Goal: Transaction & Acquisition: Purchase product/service

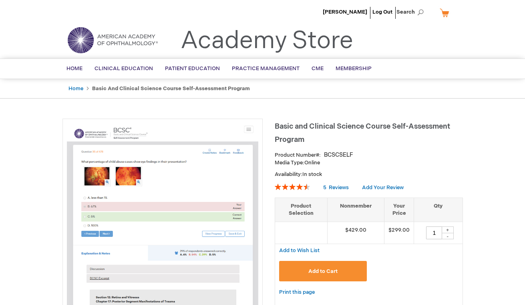
type input "1"
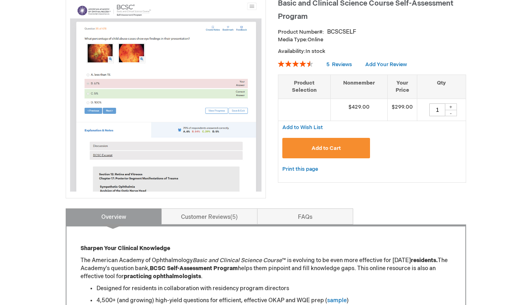
scroll to position [99, 0]
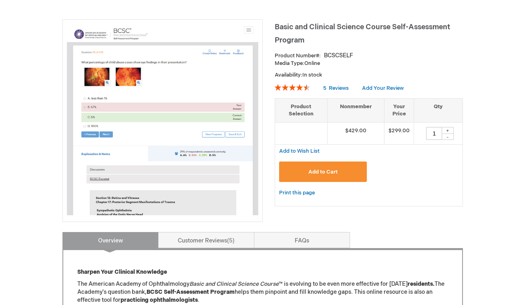
click at [312, 169] on span "Add to Cart" at bounding box center [322, 172] width 29 height 6
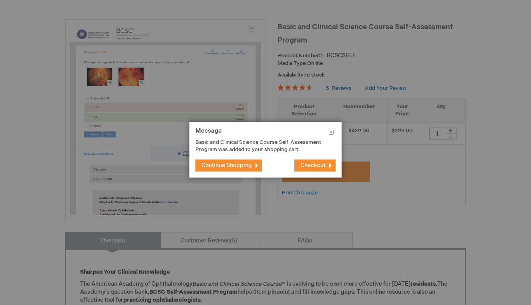
click at [304, 167] on span "Checkout" at bounding box center [312, 165] width 25 height 7
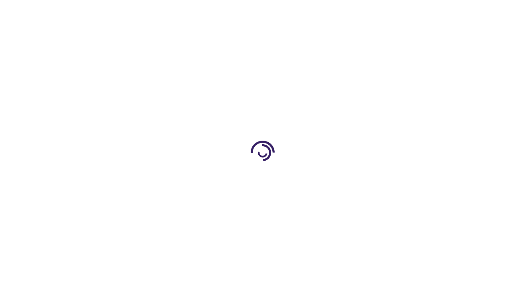
select select "US"
select select "12"
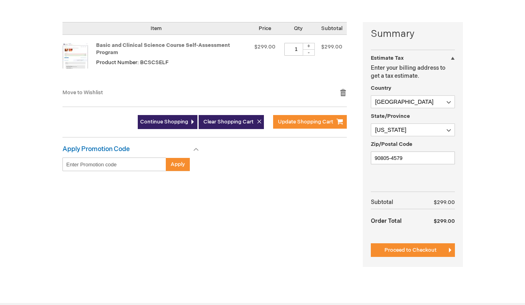
scroll to position [173, 0]
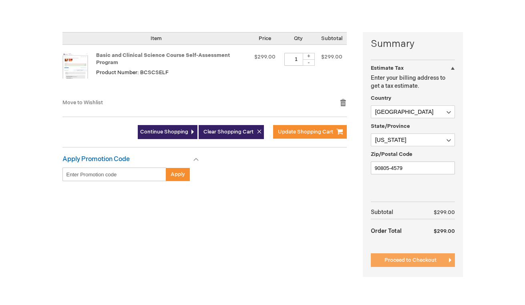
click at [422, 260] on span "Proceed to Checkout" at bounding box center [410, 260] width 52 height 6
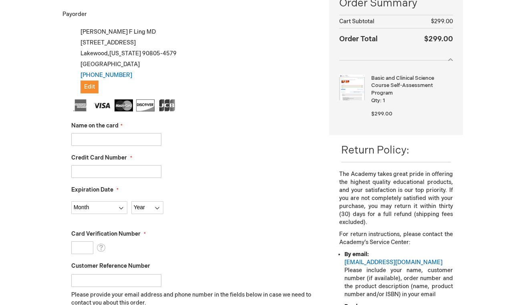
scroll to position [191, 0]
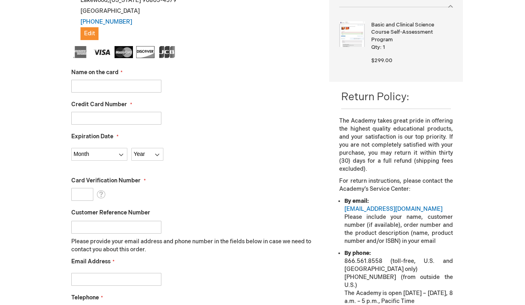
click at [112, 84] on input "Name on the card" at bounding box center [116, 86] width 90 height 13
type input "John F Ling III"
type input "4147202418269880"
select select "6"
select select "2029"
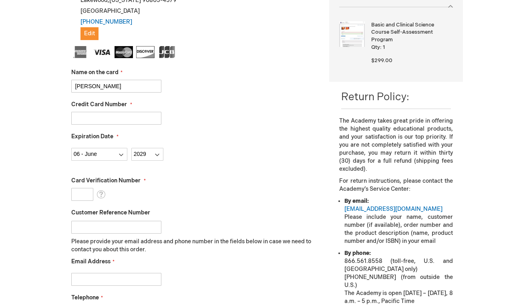
type input "564"
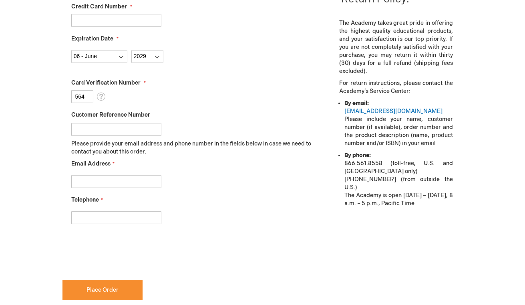
scroll to position [297, 0]
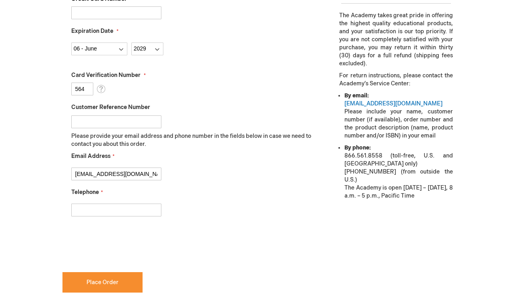
type input "jlingiii@gmail.com"
type input "8122516503"
click at [220, 175] on div "jlingiii@gmail.com" at bounding box center [194, 171] width 246 height 17
checkbox input "true"
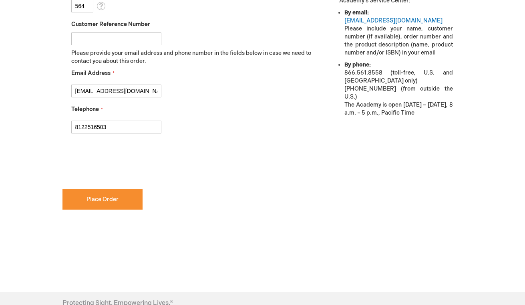
scroll to position [376, 0]
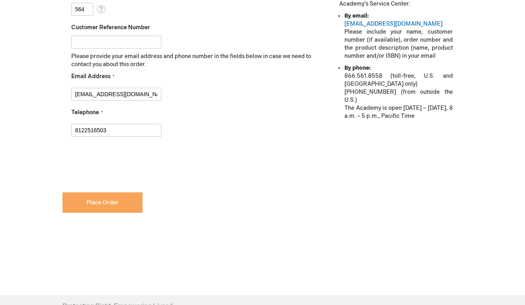
click at [116, 208] on button "Place Order" at bounding box center [102, 202] width 80 height 20
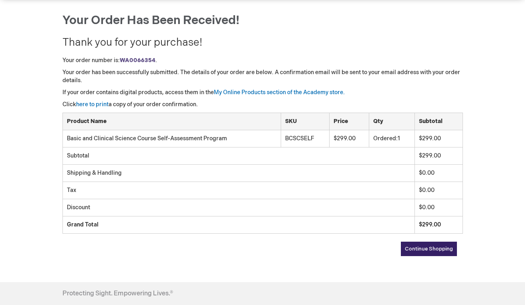
scroll to position [78, 0]
click at [265, 92] on link "My Online Products section of the Academy store." at bounding box center [279, 92] width 131 height 7
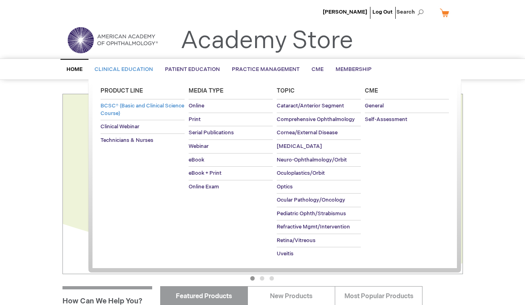
click at [133, 104] on span "BCSC® (Basic and Clinical Science Course)" at bounding box center [143, 110] width 84 height 14
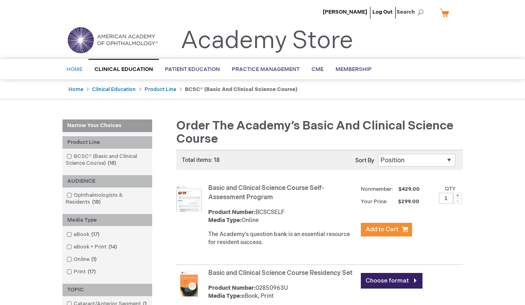
click at [74, 69] on span "Home" at bounding box center [74, 69] width 16 height 6
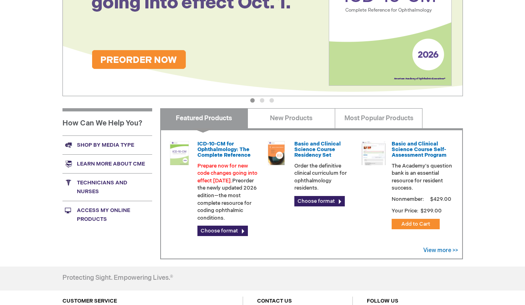
scroll to position [177, 0]
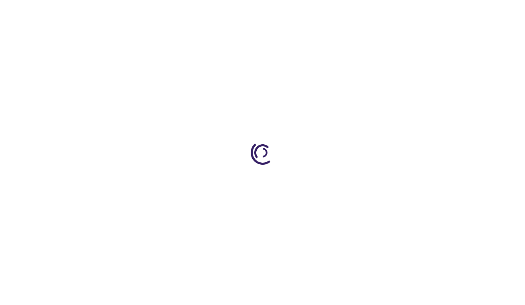
type input "1"
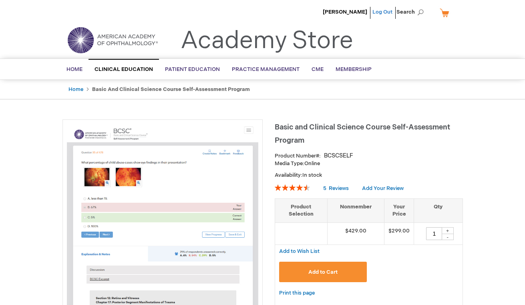
scroll to position [0, 0]
click at [344, 67] on span "Membership" at bounding box center [354, 69] width 36 height 6
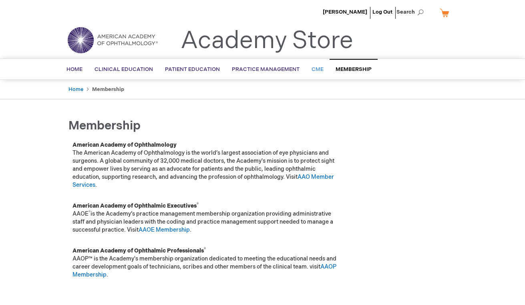
click at [312, 68] on span "CME" at bounding box center [318, 69] width 12 height 6
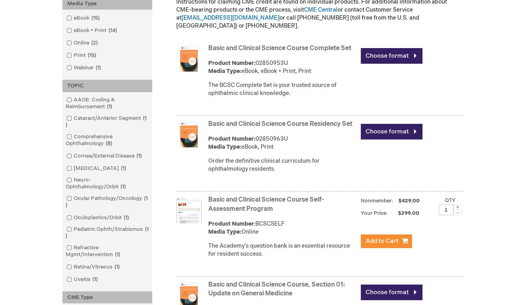
scroll to position [229, 0]
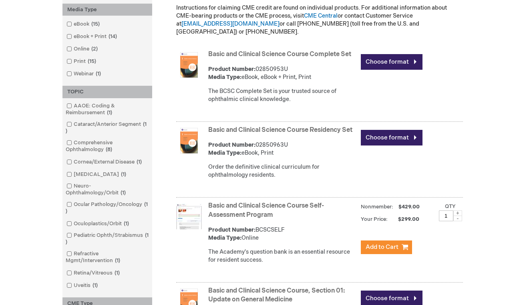
click at [222, 205] on link "Basic and Clinical Science Course Self-Assessment Program" at bounding box center [266, 210] width 116 height 17
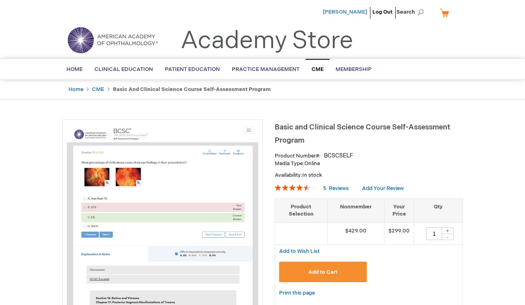
click at [348, 10] on span "[PERSON_NAME]" at bounding box center [345, 12] width 44 height 6
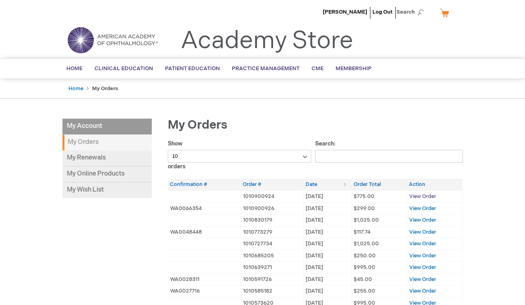
click at [427, 196] on span "View Order" at bounding box center [422, 196] width 27 height 6
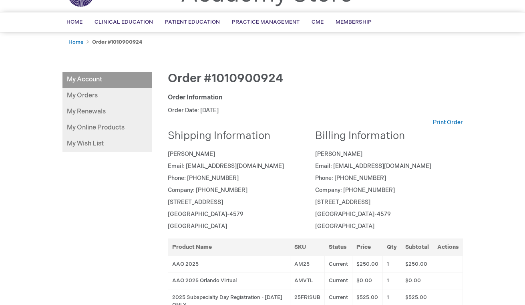
scroll to position [48, 0]
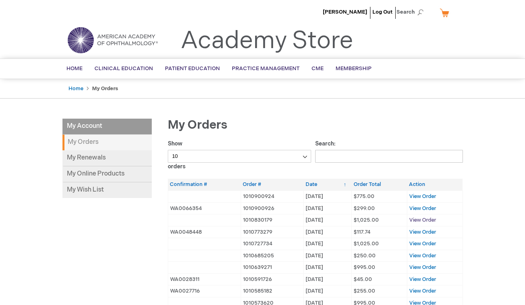
click at [421, 217] on span "View Order" at bounding box center [422, 220] width 27 height 6
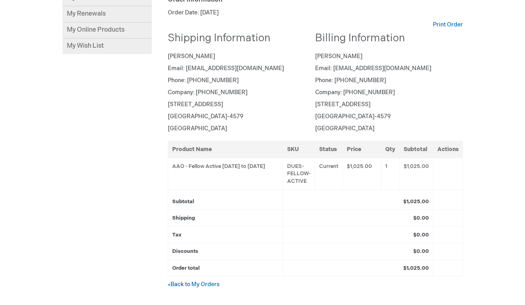
scroll to position [177, 0]
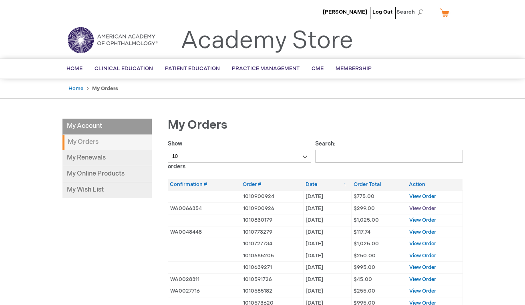
click at [414, 209] on span "View Order" at bounding box center [422, 208] width 27 height 6
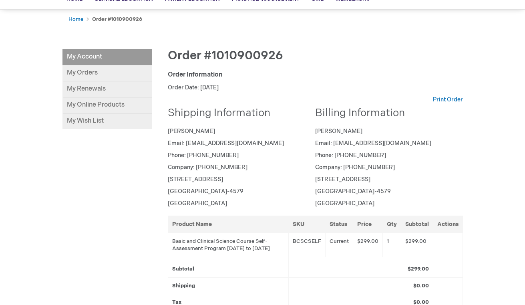
scroll to position [116, 0]
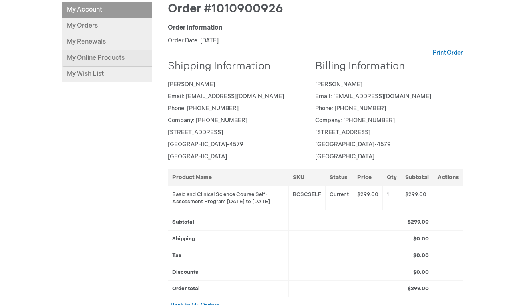
click at [92, 55] on link "My Online Products" at bounding box center [106, 58] width 89 height 16
